Goal: Find specific page/section: Find specific page/section

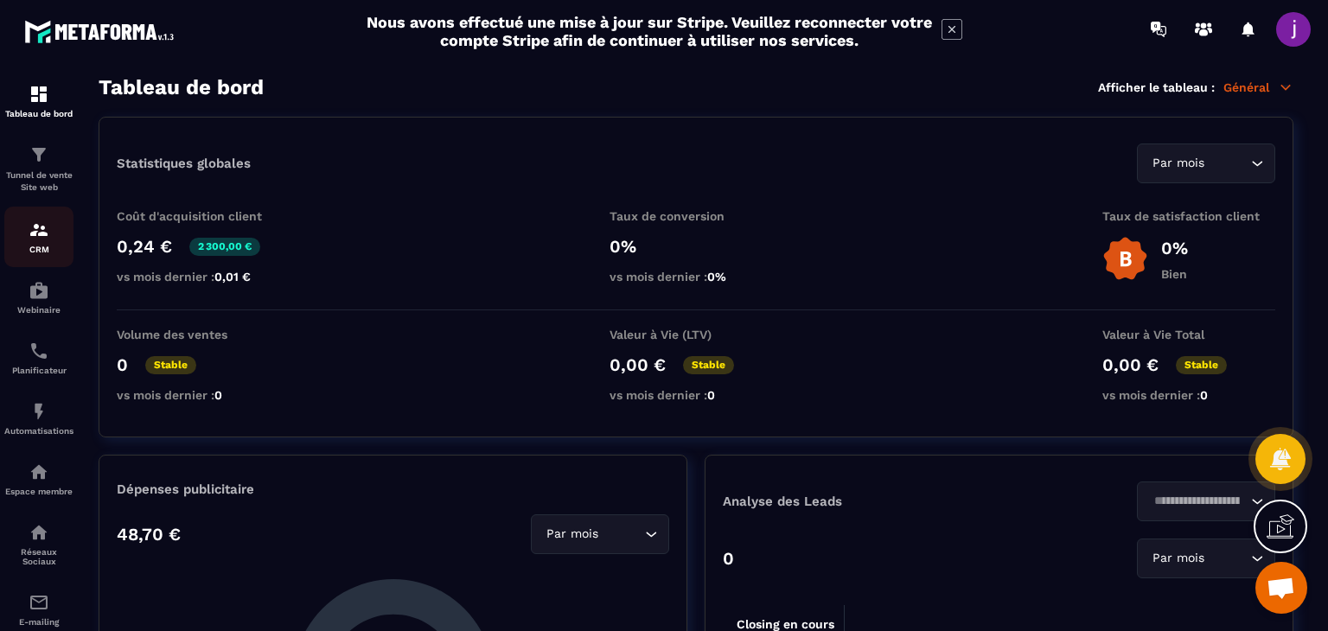
click at [29, 232] on img at bounding box center [39, 230] width 21 height 21
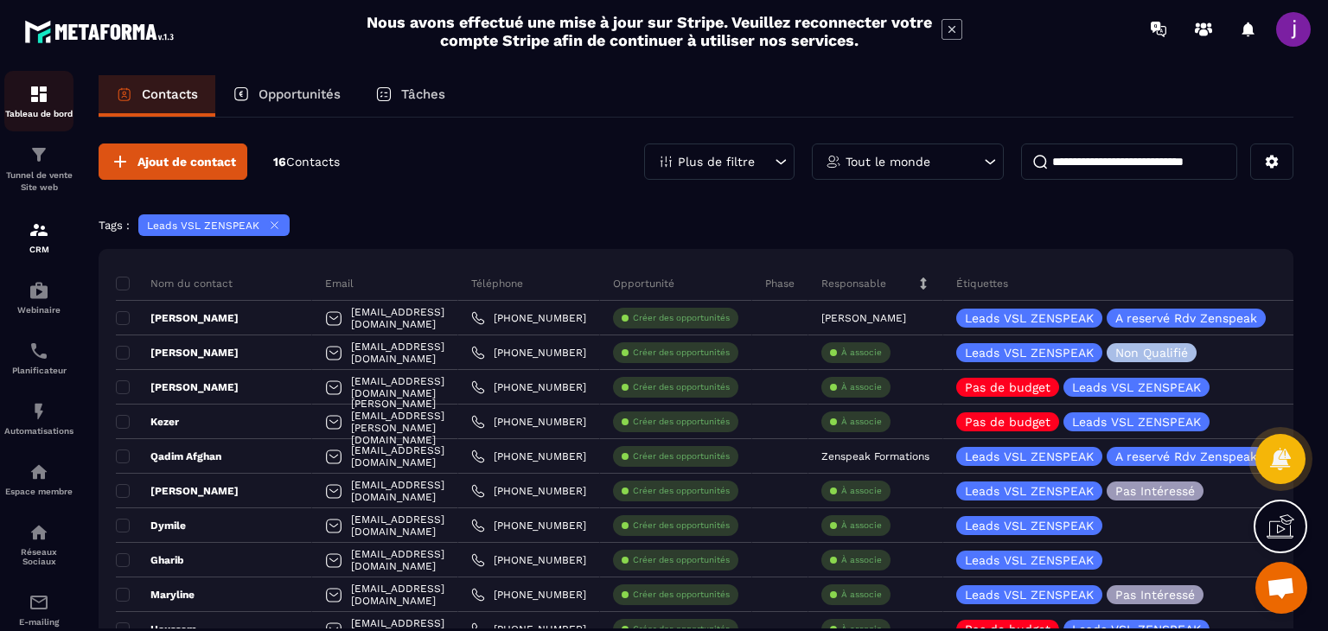
click at [42, 103] on img at bounding box center [39, 94] width 21 height 21
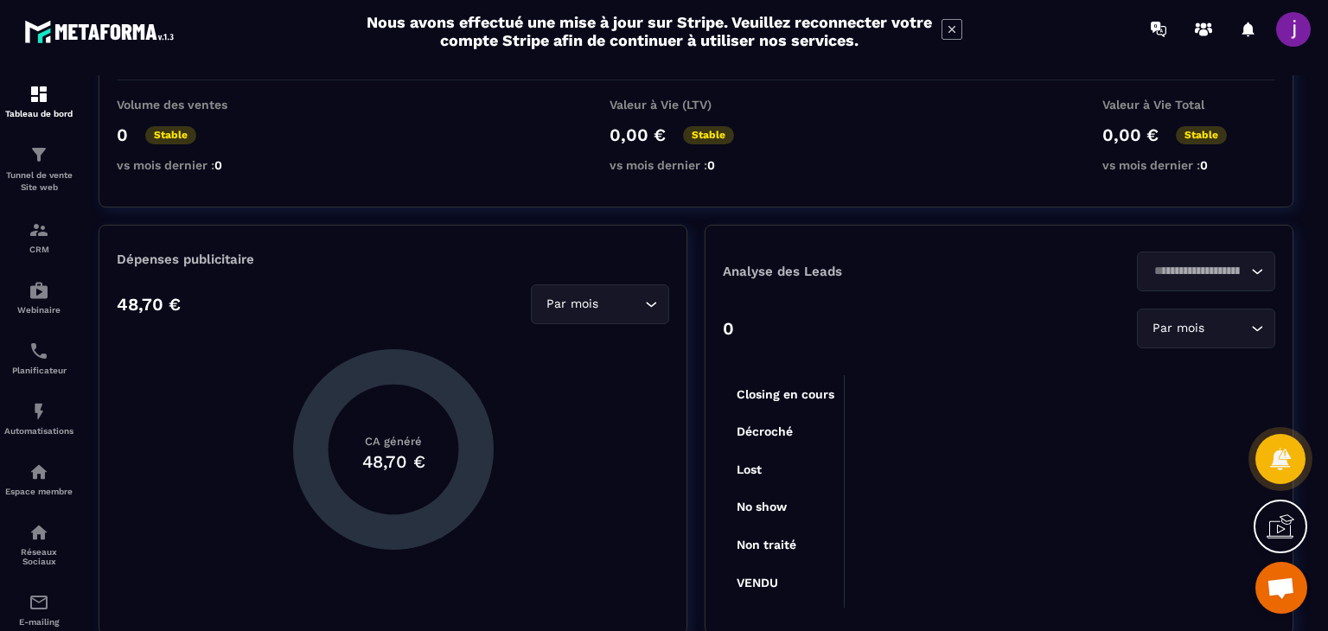
scroll to position [259, 0]
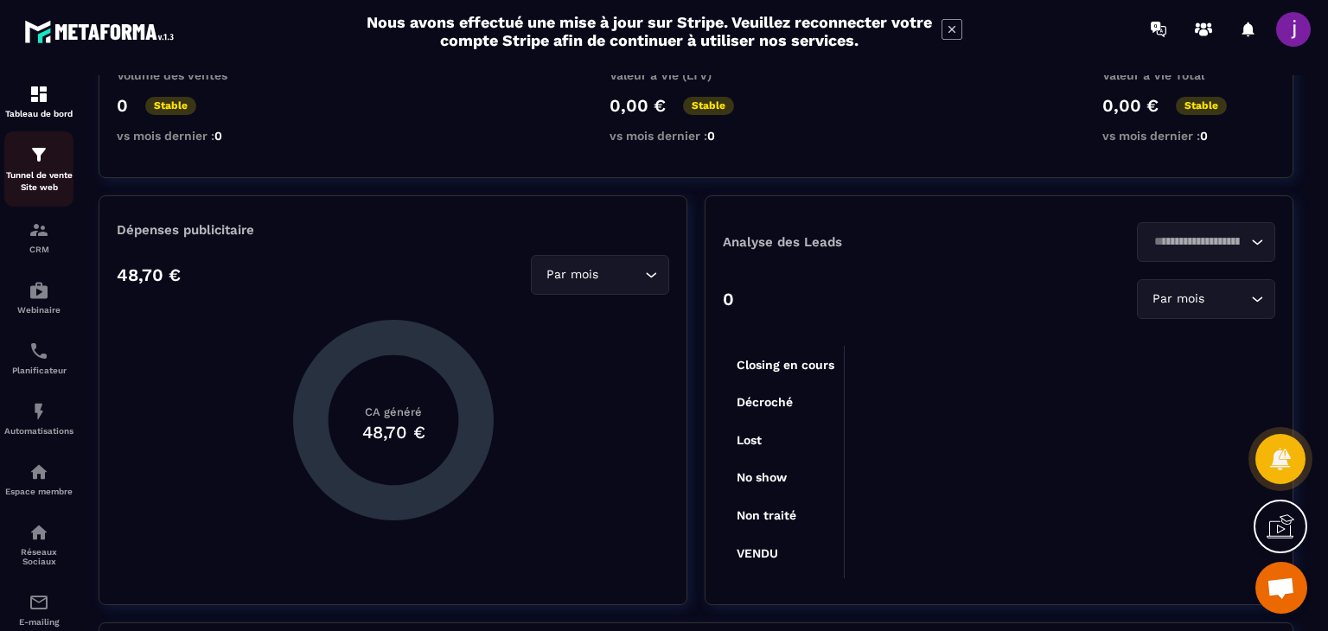
click at [27, 179] on p "Tunnel de vente Site web" at bounding box center [38, 181] width 69 height 24
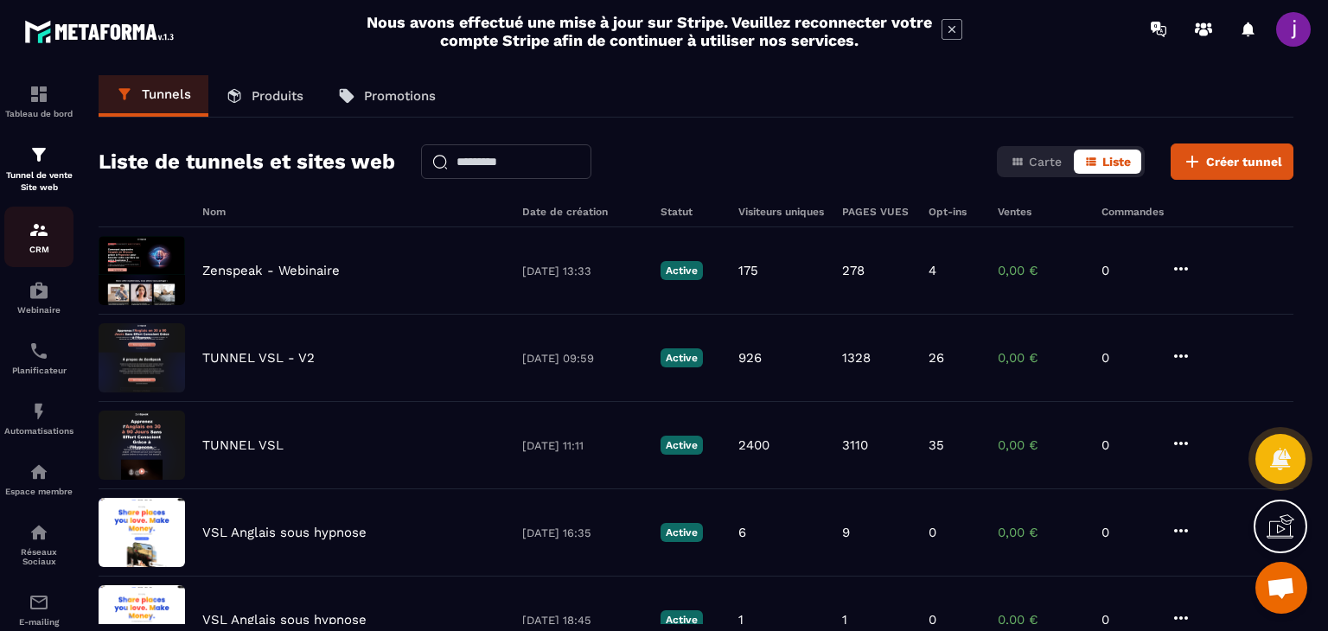
click at [41, 236] on img at bounding box center [39, 230] width 21 height 21
